Goal: Information Seeking & Learning: Learn about a topic

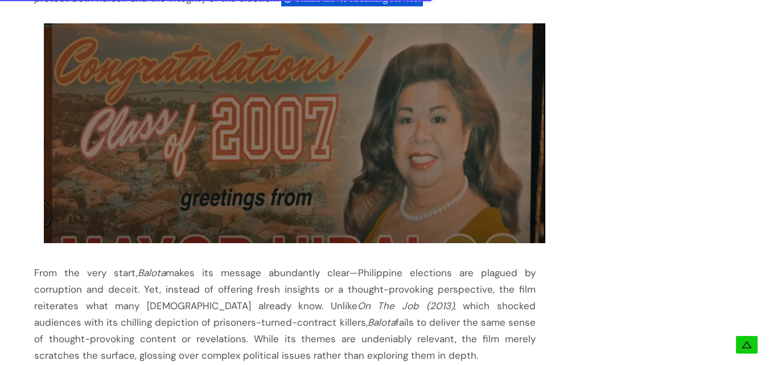
scroll to position [1166, 0]
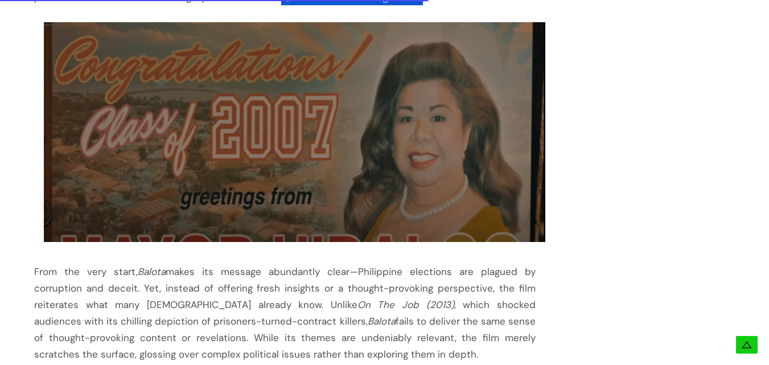
scroll to position [1158, 0]
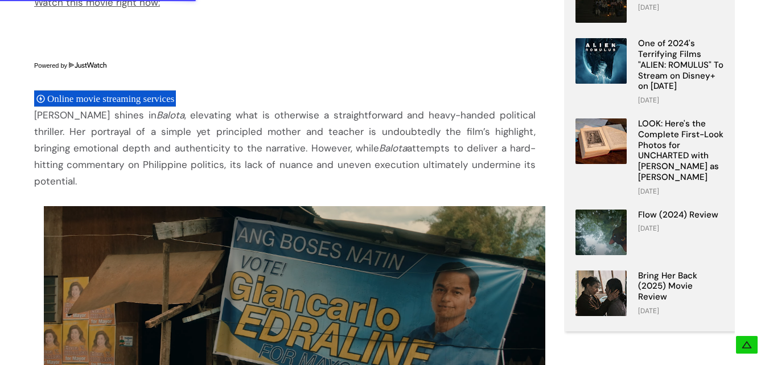
scroll to position [804, 0]
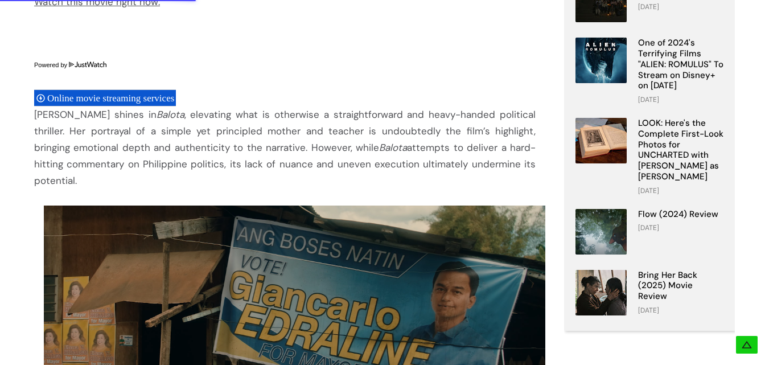
click at [131, 89] on div "Online movie streaming services" at bounding box center [105, 97] width 142 height 17
click at [106, 101] on span "Online movie streaming services" at bounding box center [112, 98] width 130 height 11
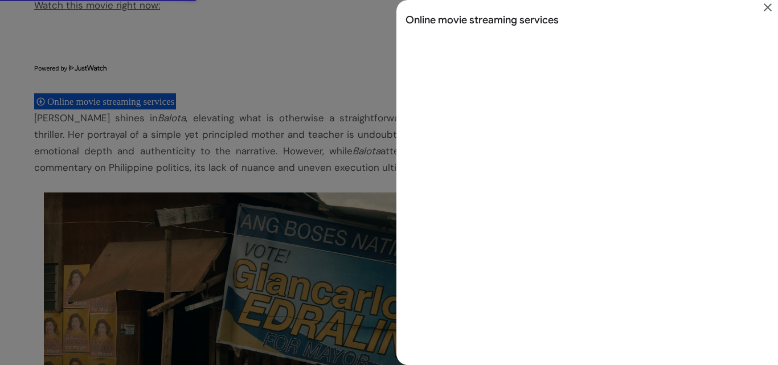
scroll to position [0, 0]
click at [769, 3] on icon "Close" at bounding box center [768, 8] width 14 height 14
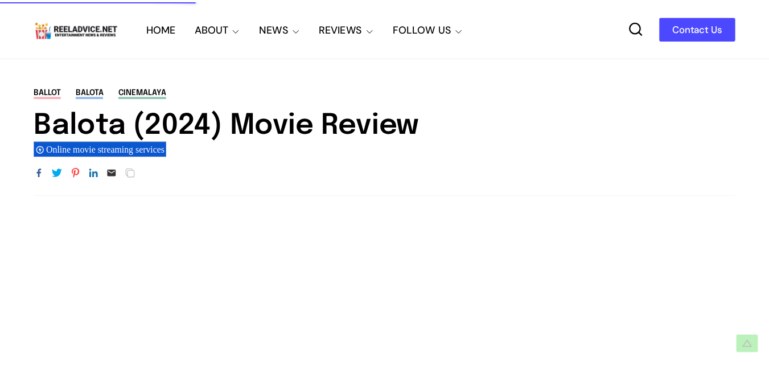
scroll to position [804, 0]
